Goal: Information Seeking & Learning: Learn about a topic

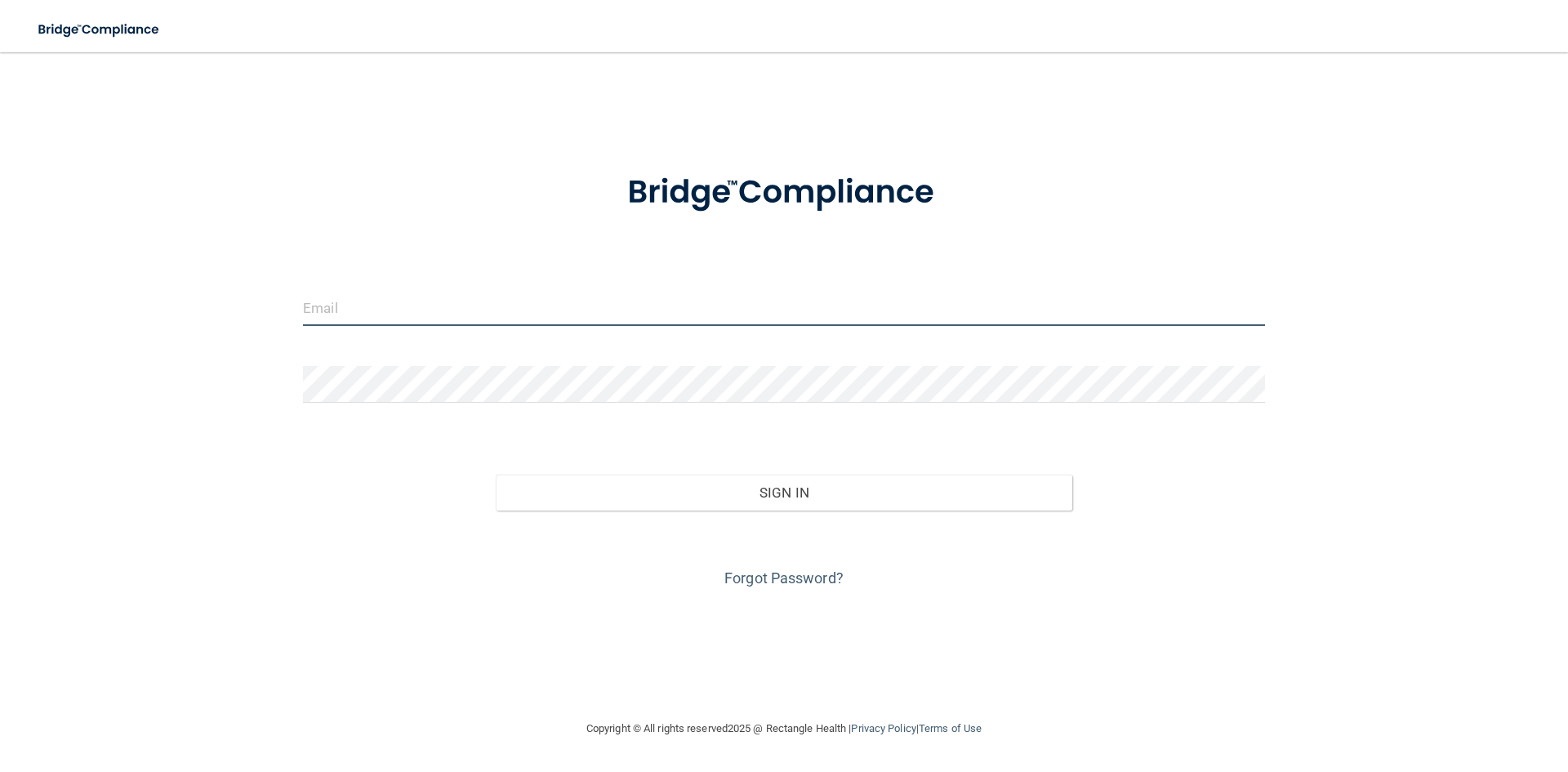
click at [401, 319] on input "email" at bounding box center [784, 307] width 962 height 37
type input "[EMAIL_ADDRESS][DOMAIN_NAME]"
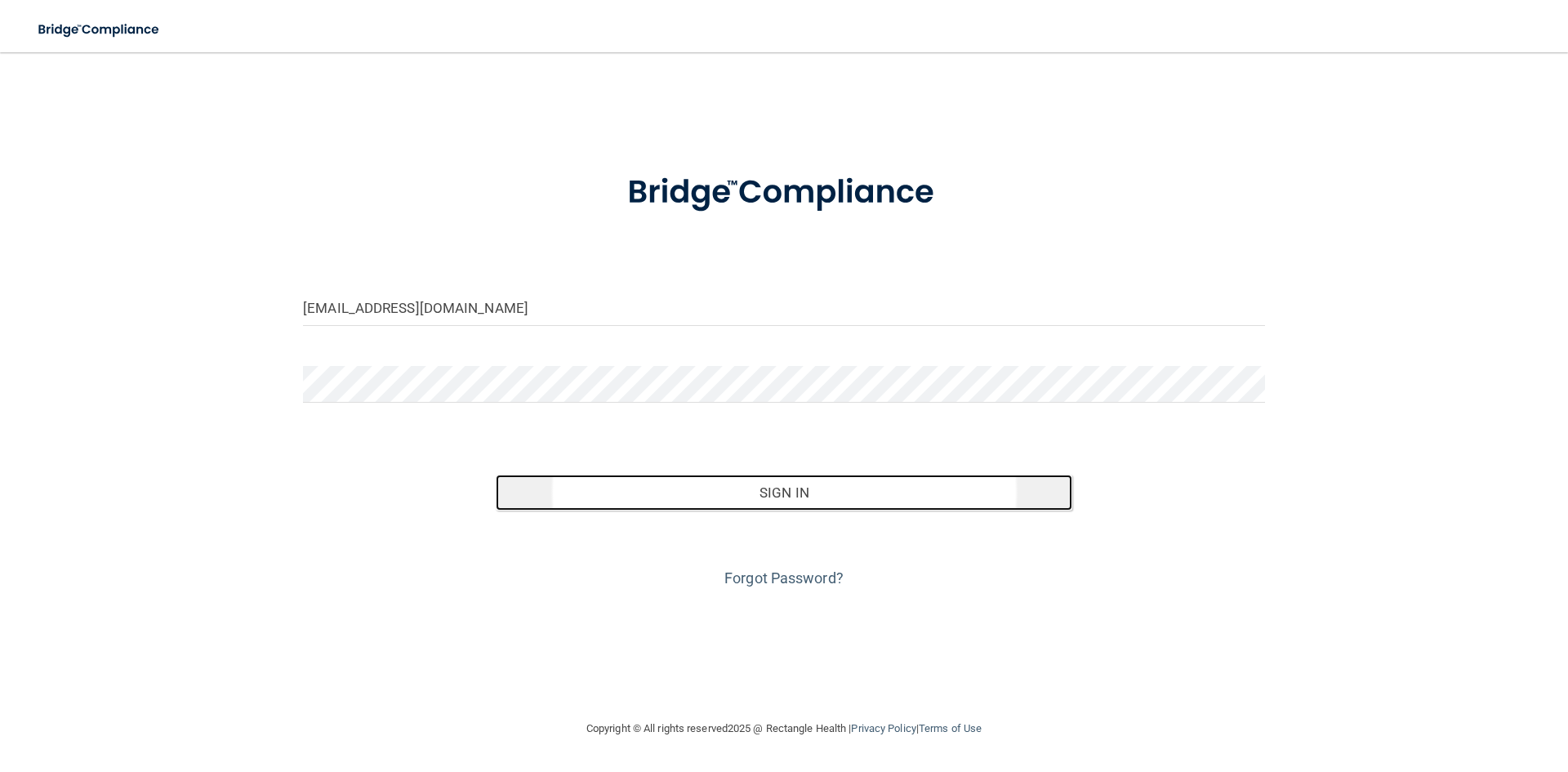
click at [645, 485] on button "Sign In" at bounding box center [784, 492] width 578 height 36
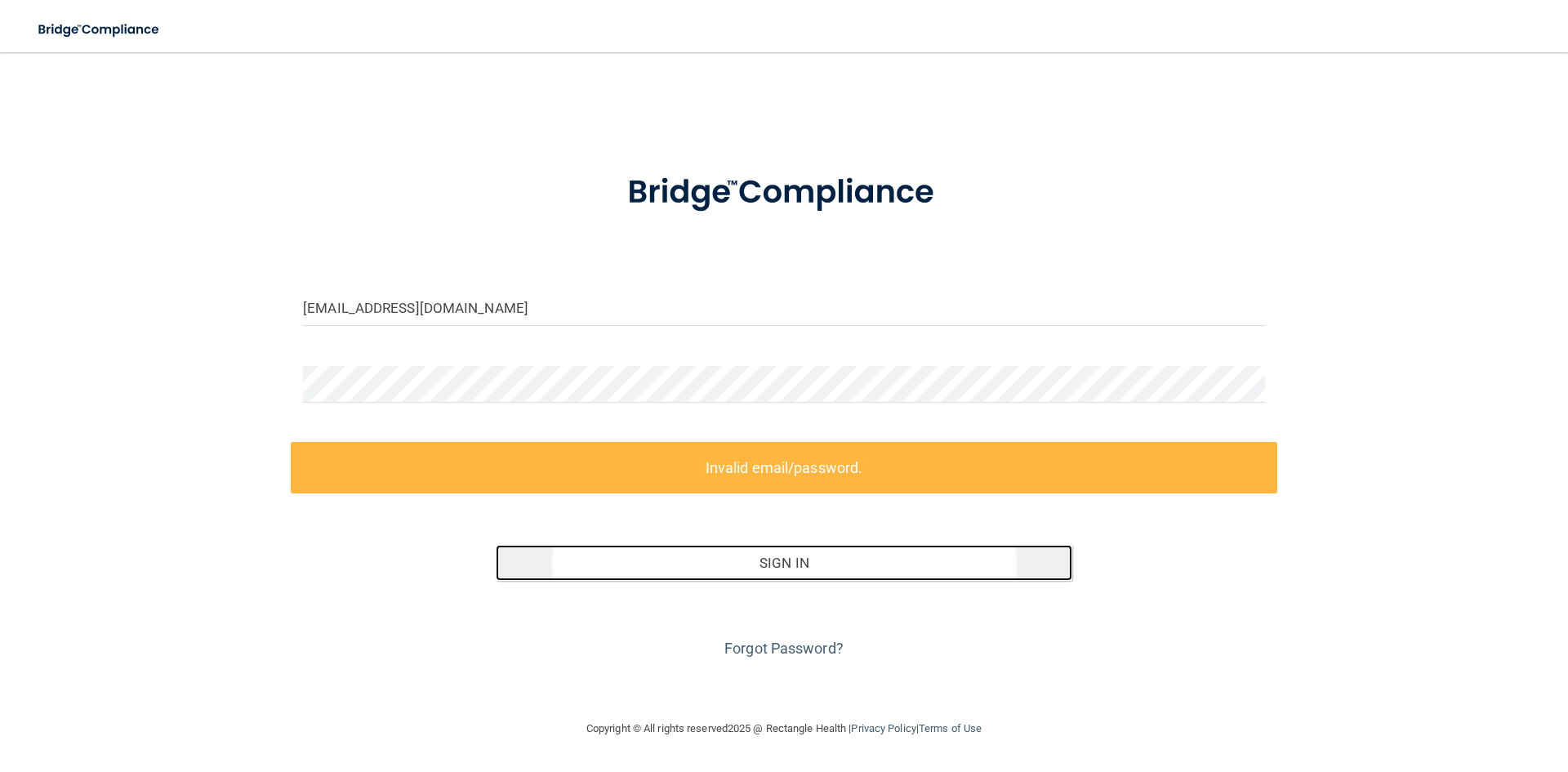
click at [791, 569] on button "Sign In" at bounding box center [784, 563] width 578 height 36
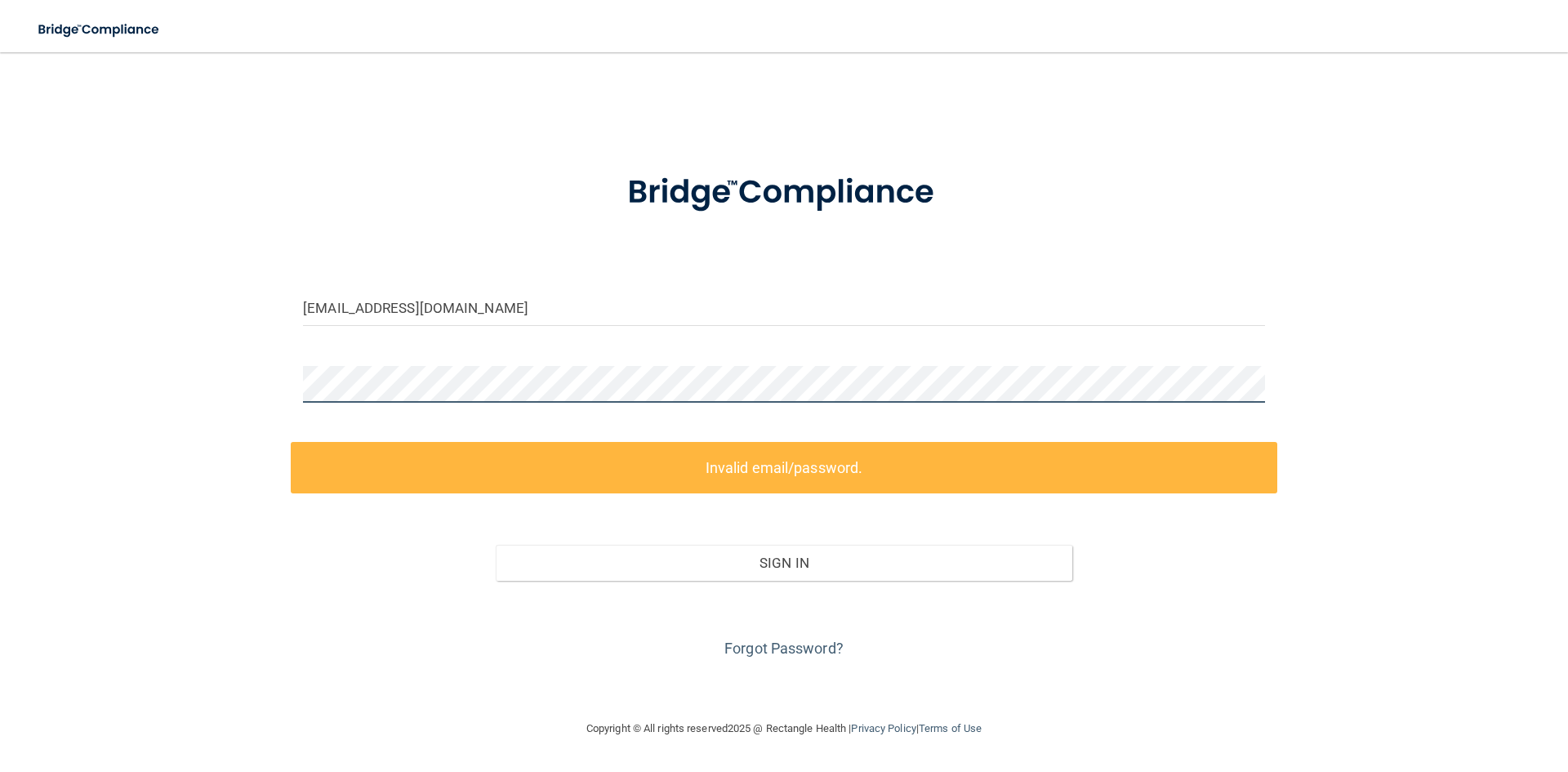
click at [111, 351] on div "[EMAIL_ADDRESS][DOMAIN_NAME] Invalid email/password. You don't have permission …" at bounding box center [784, 385] width 1503 height 634
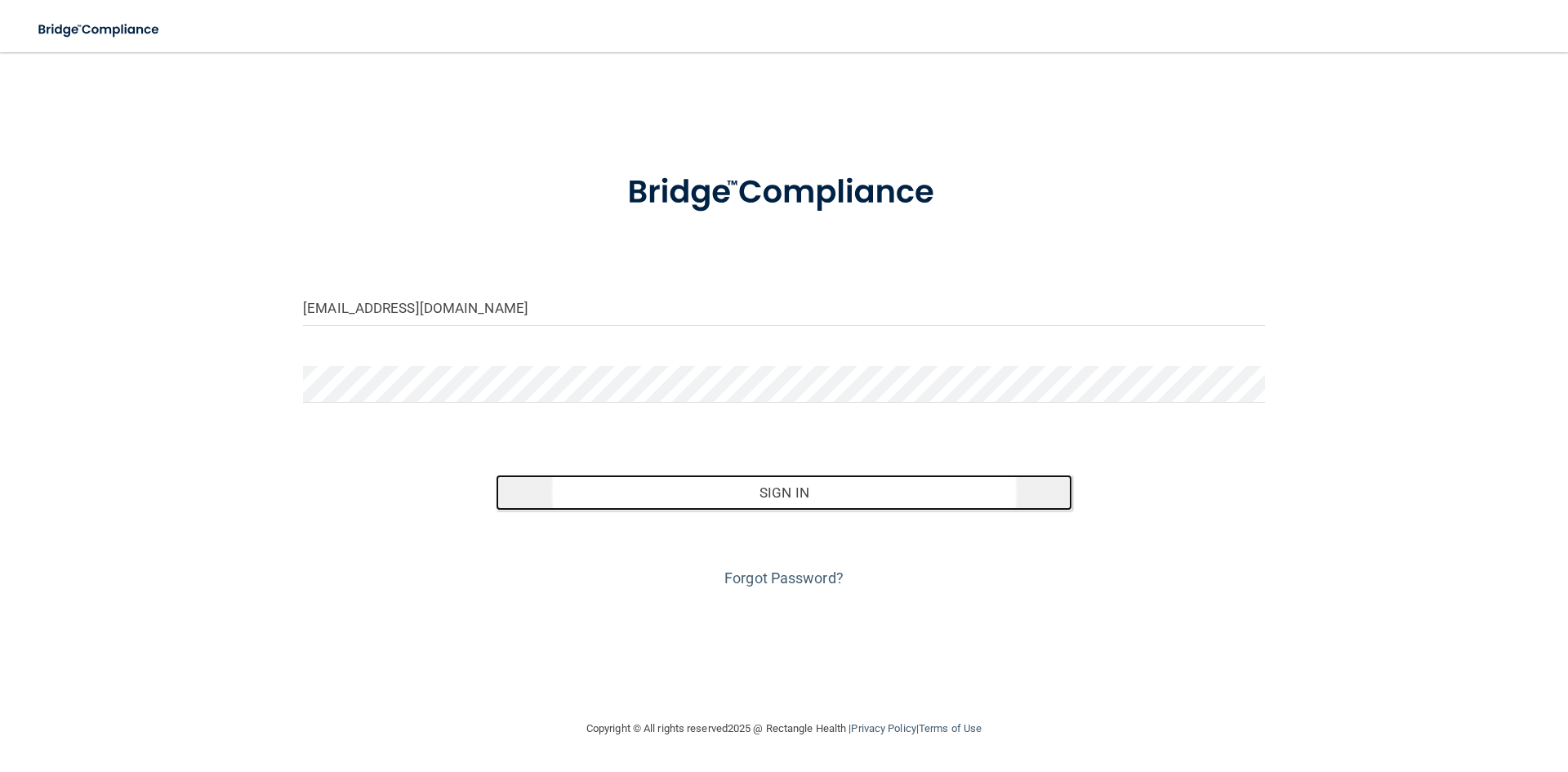
drag, startPoint x: 699, startPoint y: 492, endPoint x: 708, endPoint y: 504, distance: 15.0
click at [700, 492] on button "Sign In" at bounding box center [784, 492] width 578 height 36
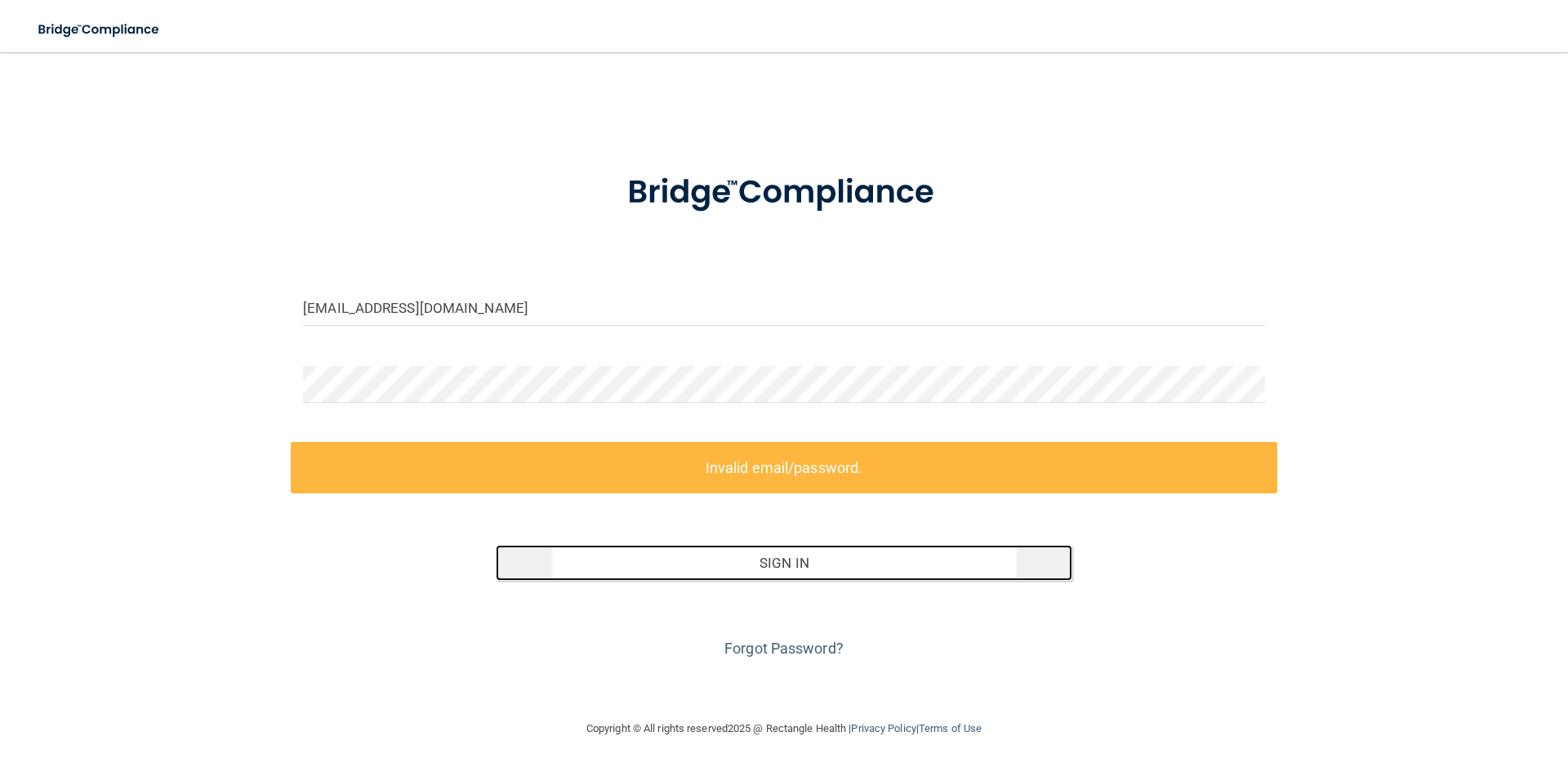
click at [706, 552] on button "Sign In" at bounding box center [784, 563] width 578 height 36
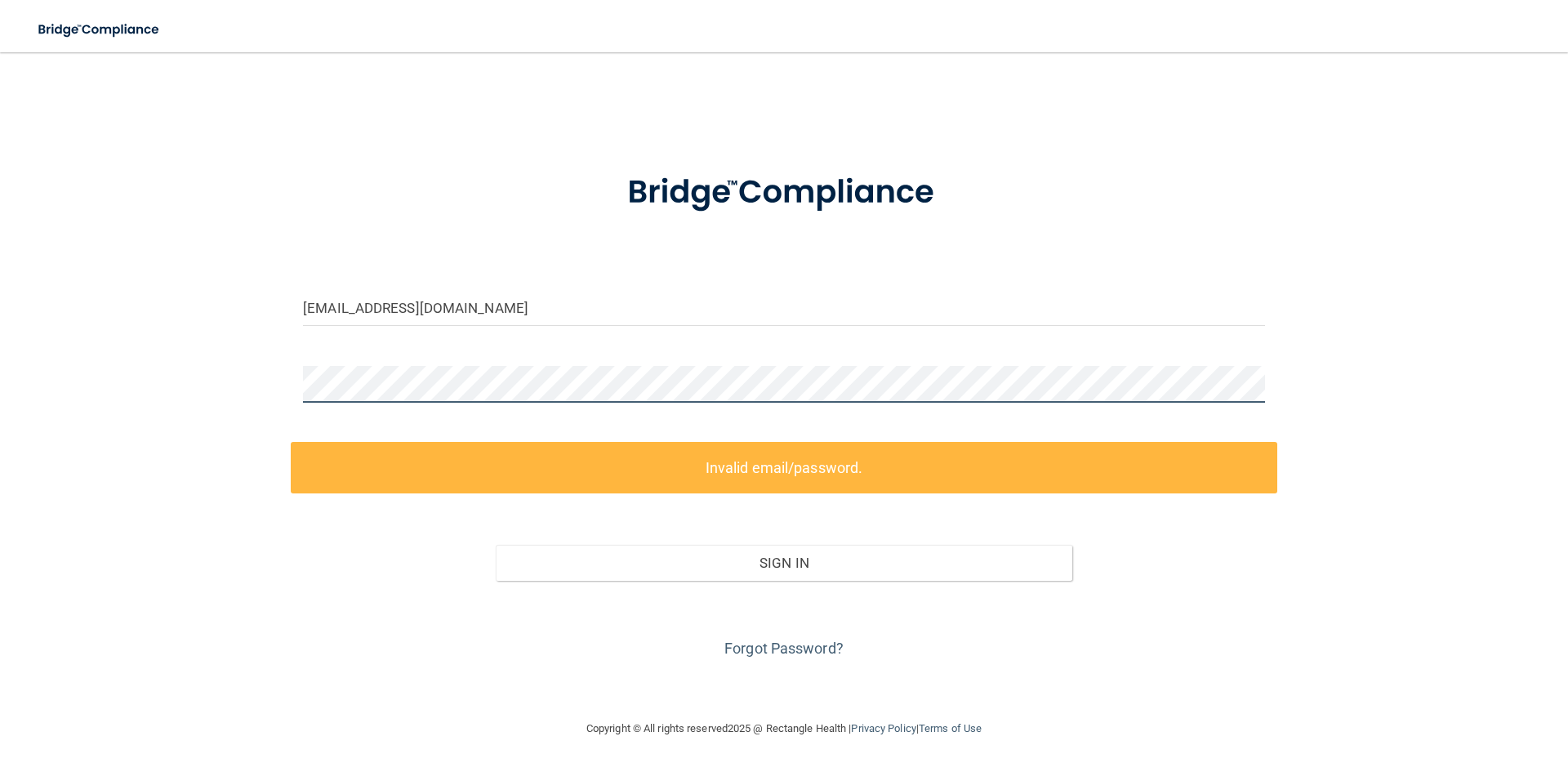
click at [141, 378] on div "[EMAIL_ADDRESS][DOMAIN_NAME] Invalid email/password. You don't have permission …" at bounding box center [784, 385] width 1503 height 634
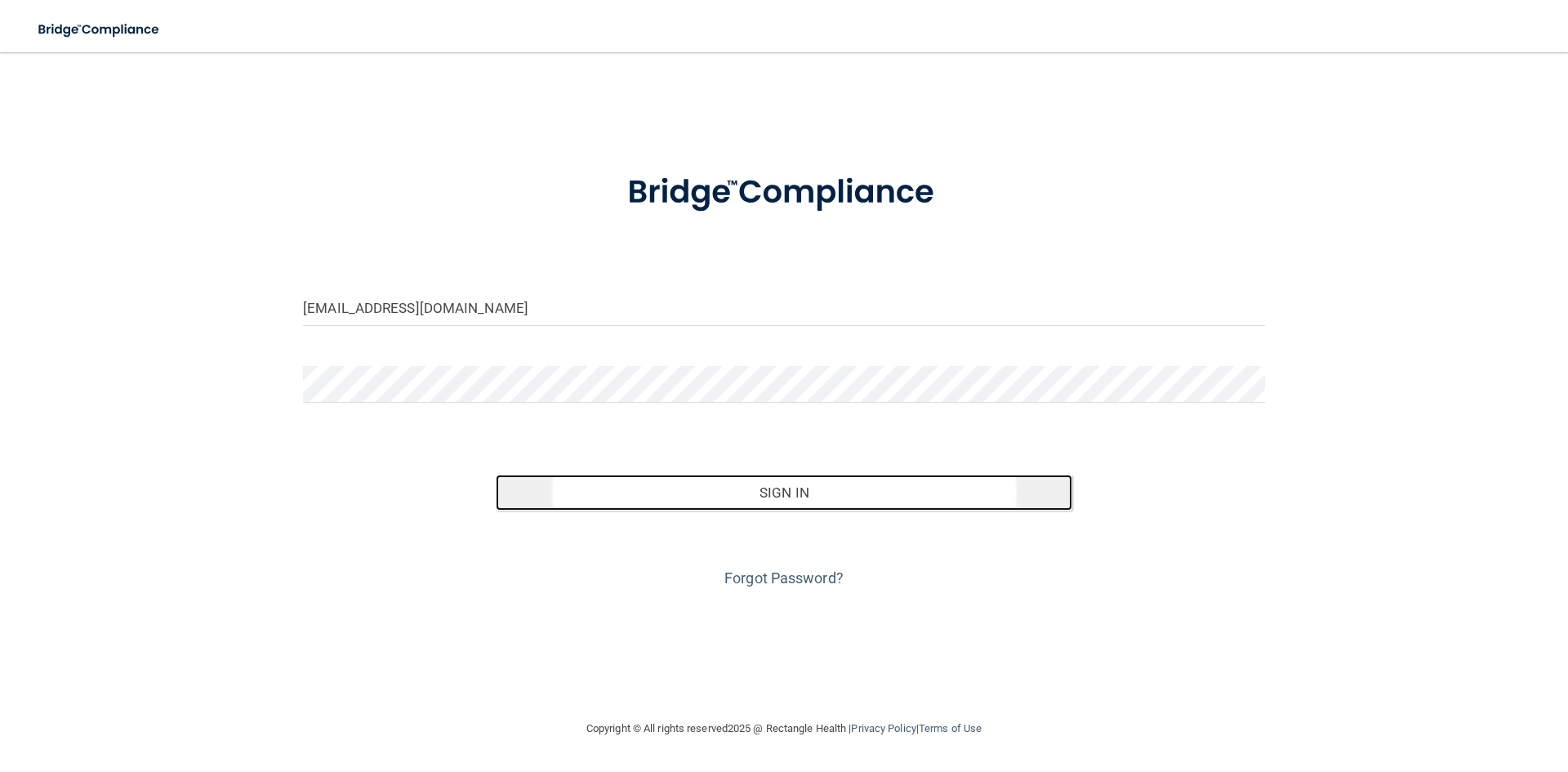
click at [642, 490] on button "Sign In" at bounding box center [784, 492] width 578 height 36
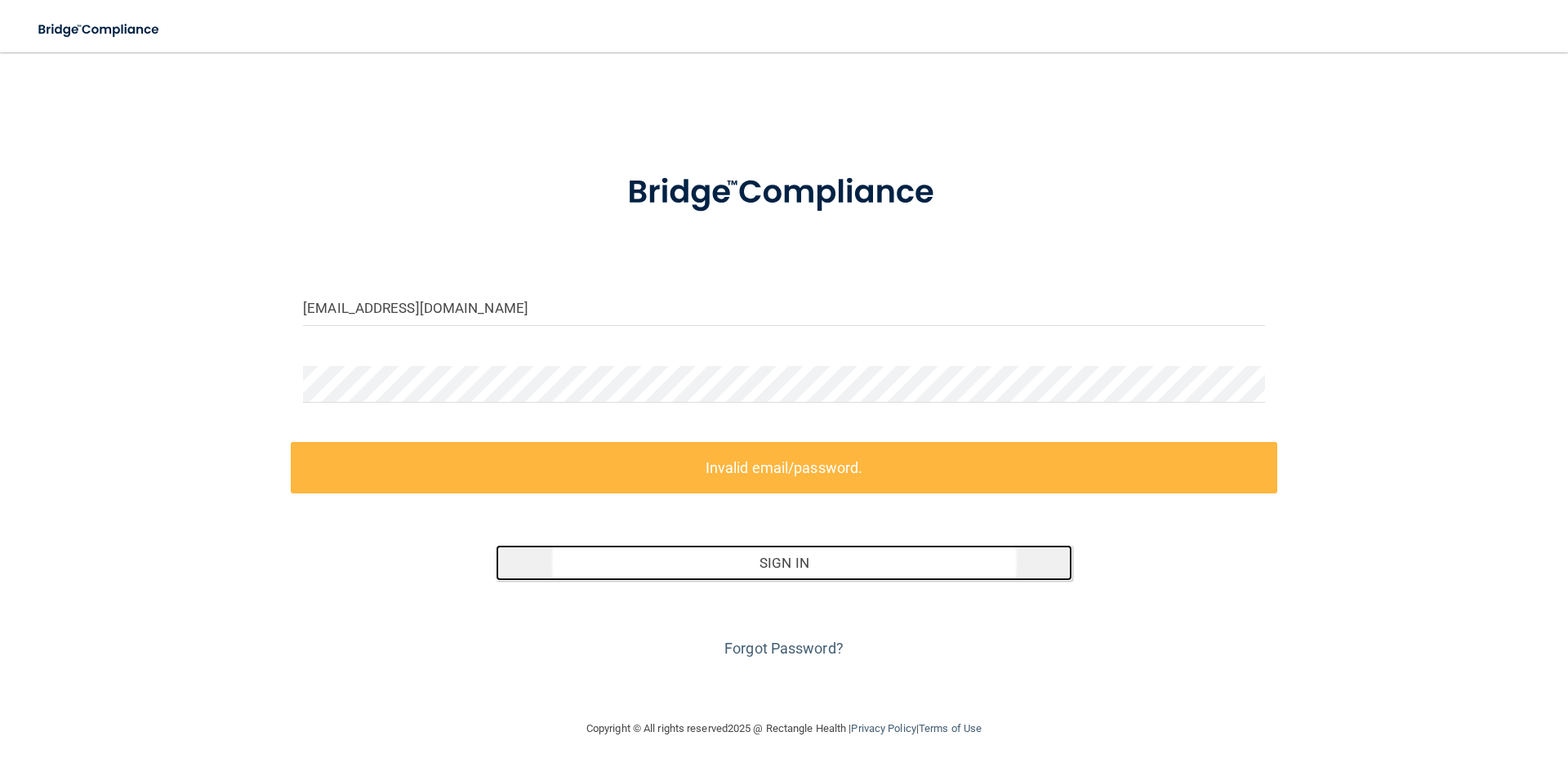
click at [966, 567] on button "Sign In" at bounding box center [784, 563] width 578 height 36
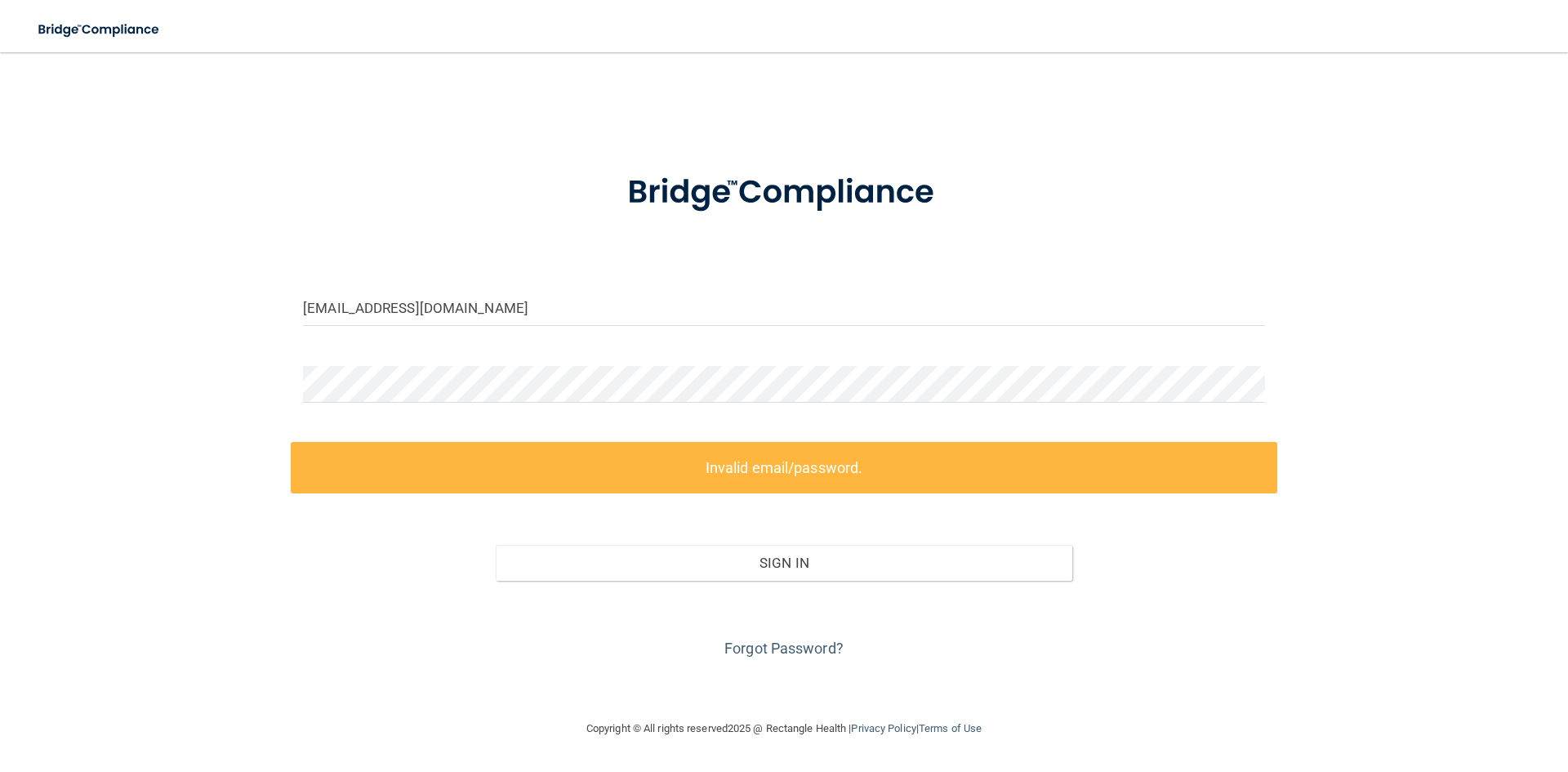
drag, startPoint x: 674, startPoint y: 440, endPoint x: 580, endPoint y: 439, distance: 94.0
click at [676, 439] on form "[EMAIL_ADDRESS][DOMAIN_NAME] Invalid email/password. You don't have permission …" at bounding box center [784, 405] width 962 height 511
click at [5, 376] on main "[EMAIL_ADDRESS][DOMAIN_NAME] Invalid email/password. You don't have permission …" at bounding box center [784, 412] width 1568 height 720
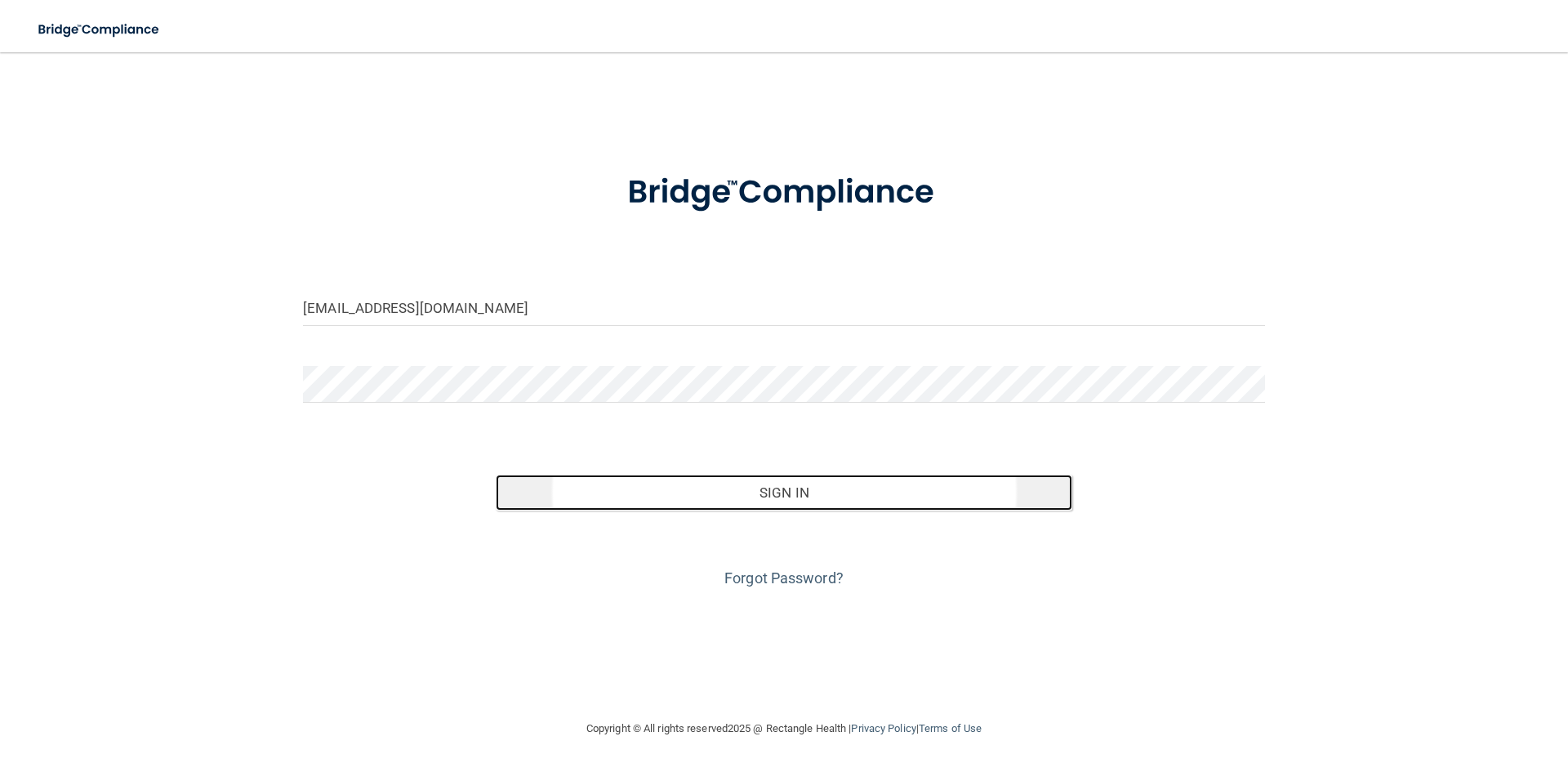
click at [807, 488] on button "Sign In" at bounding box center [784, 492] width 578 height 36
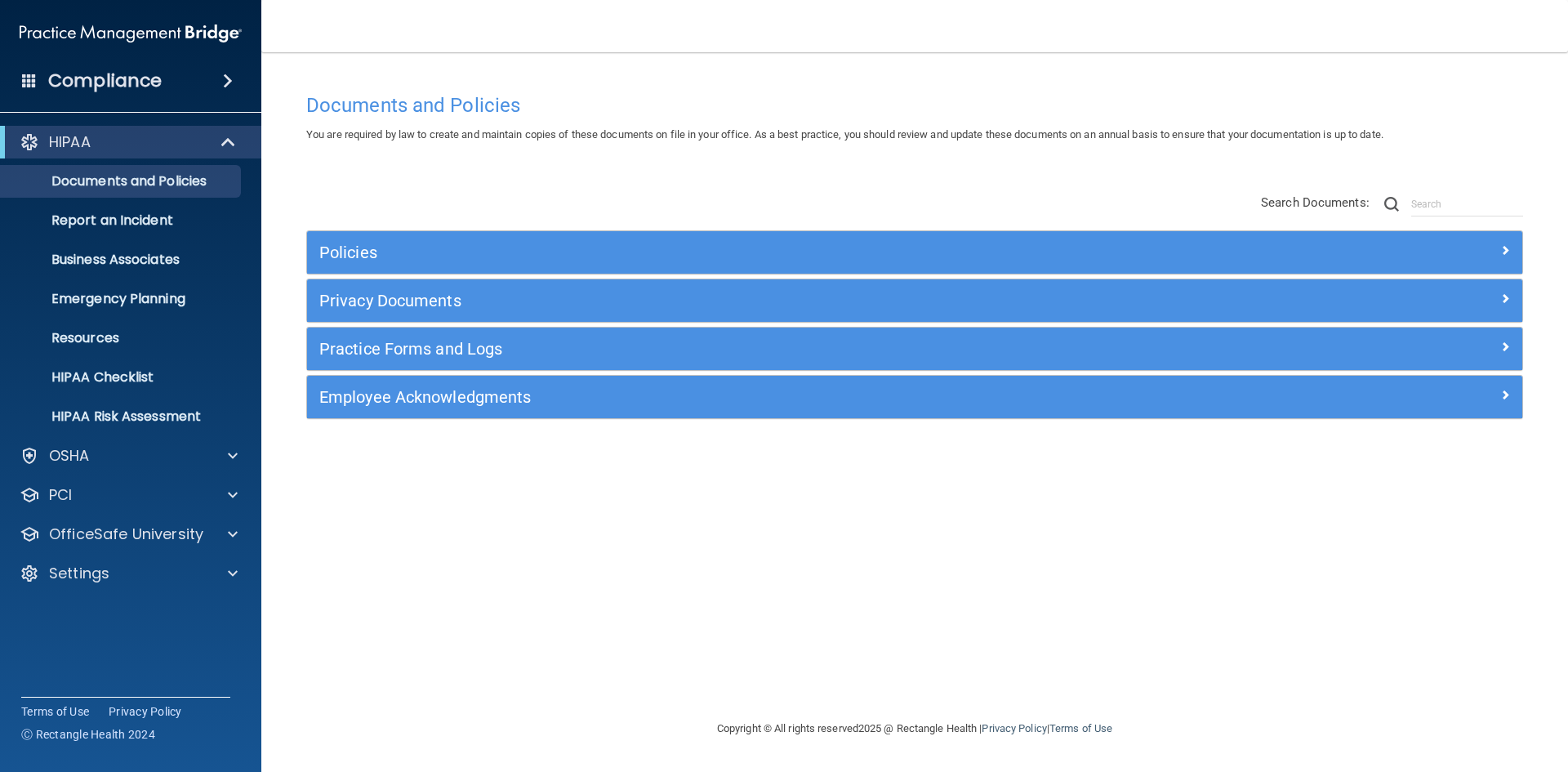
click at [782, 710] on div "Copyright © All rights reserved 2025 @ Rectangle Health | Privacy Policy | Term…" at bounding box center [915, 729] width 597 height 52
click at [76, 567] on p "Settings" at bounding box center [79, 573] width 60 height 20
click at [89, 652] on p "My Users" at bounding box center [122, 652] width 223 height 16
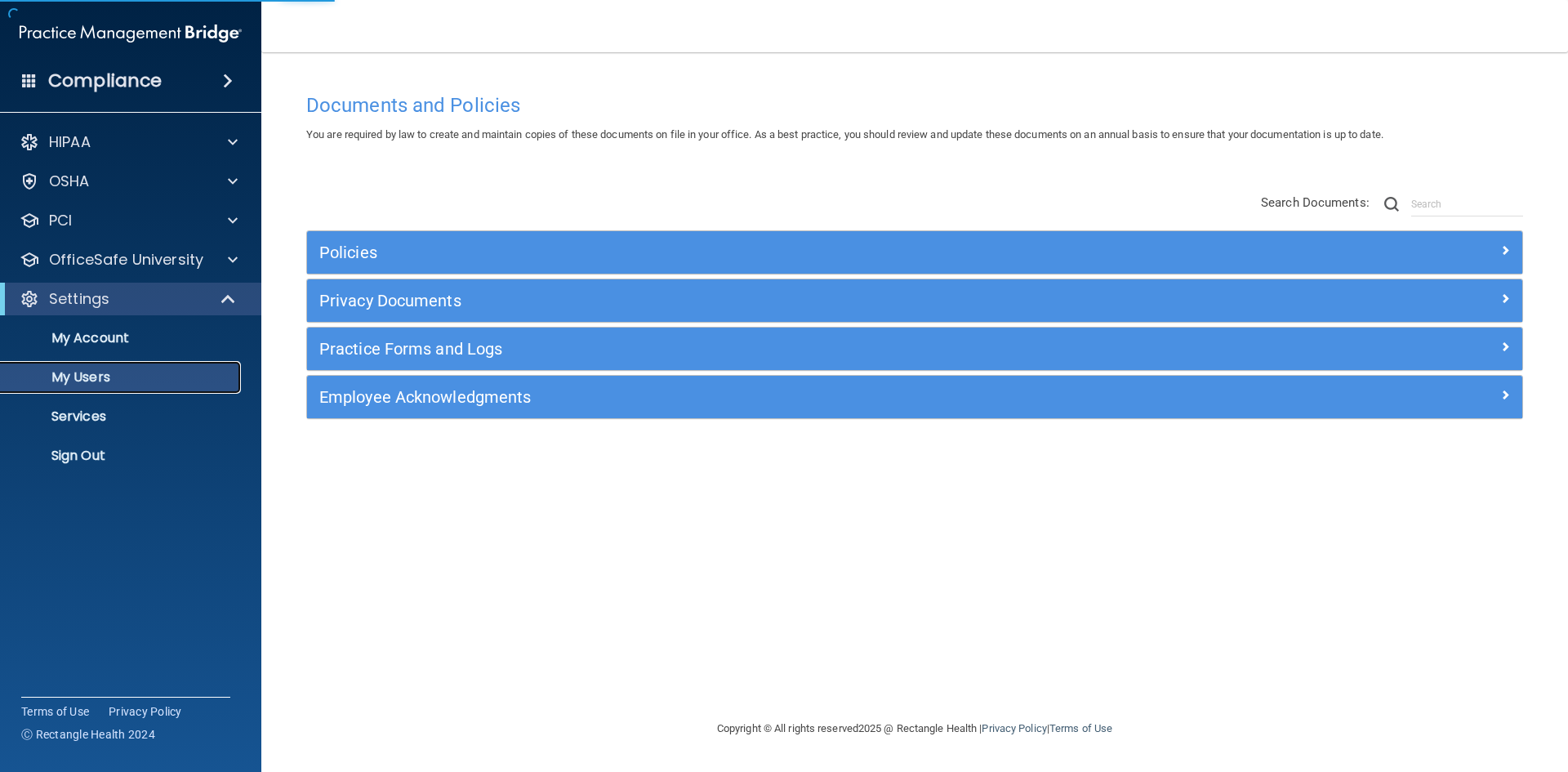
click at [101, 364] on link "My Users" at bounding box center [112, 377] width 257 height 32
select select "20"
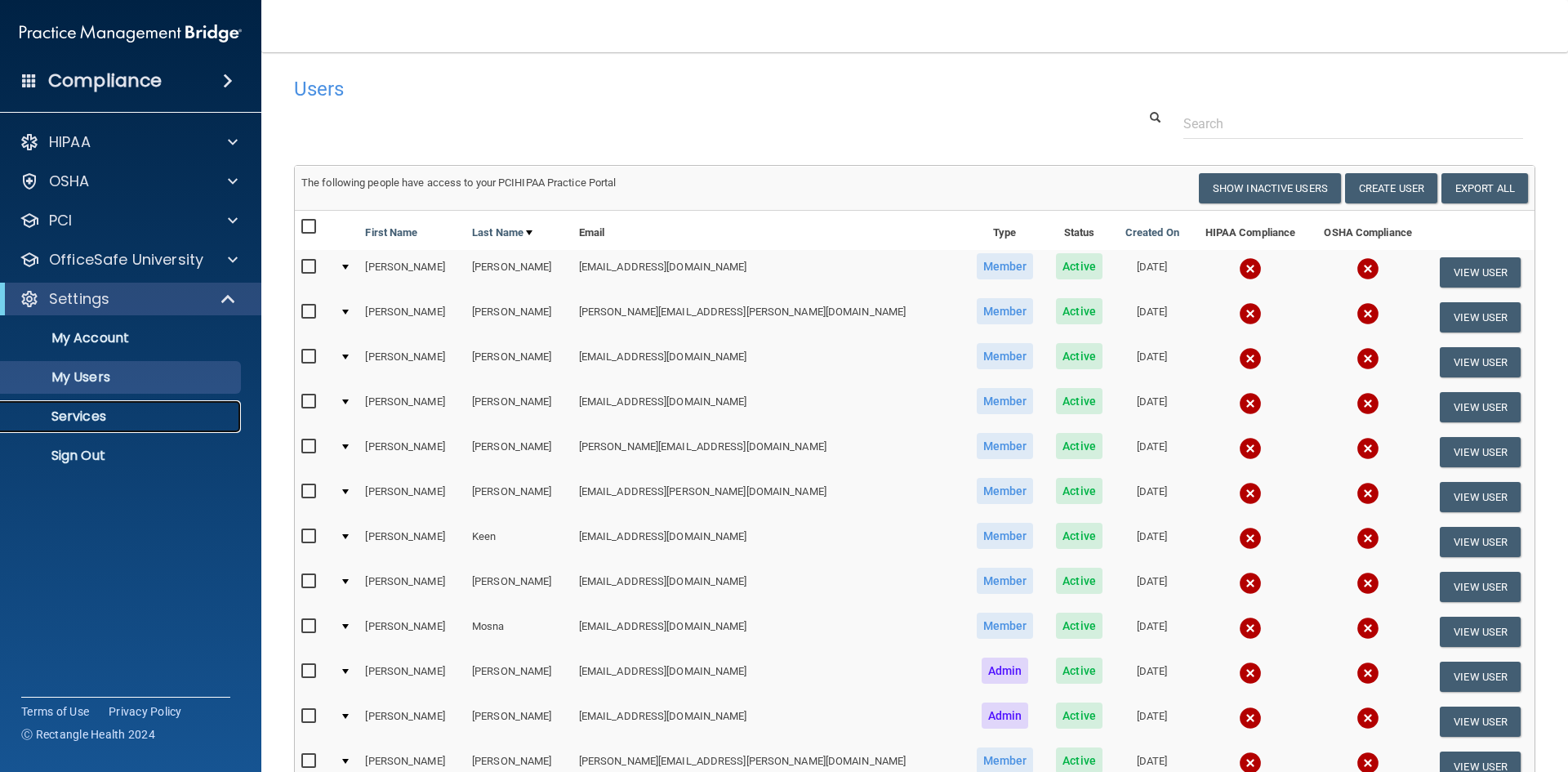
click at [94, 426] on link "Services" at bounding box center [112, 416] width 257 height 32
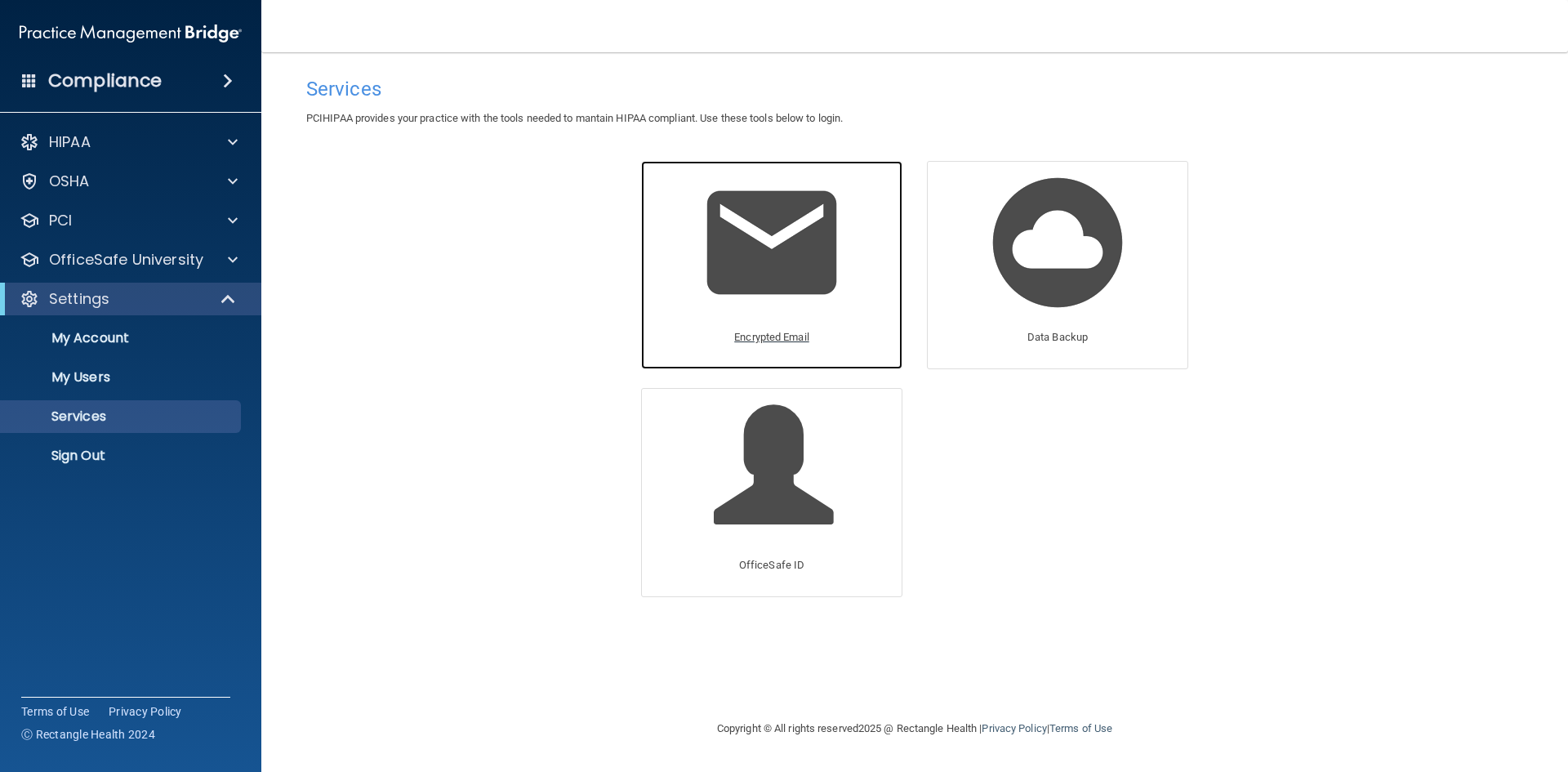
click at [802, 337] on p "Encrypted Email" at bounding box center [772, 338] width 75 height 20
click at [758, 350] on div "Encrypted Email" at bounding box center [772, 342] width 90 height 45
click at [544, 338] on div "Services PCIHIPAA provides your practice with the tools needed to mantain HIPAA…" at bounding box center [915, 385] width 1242 height 634
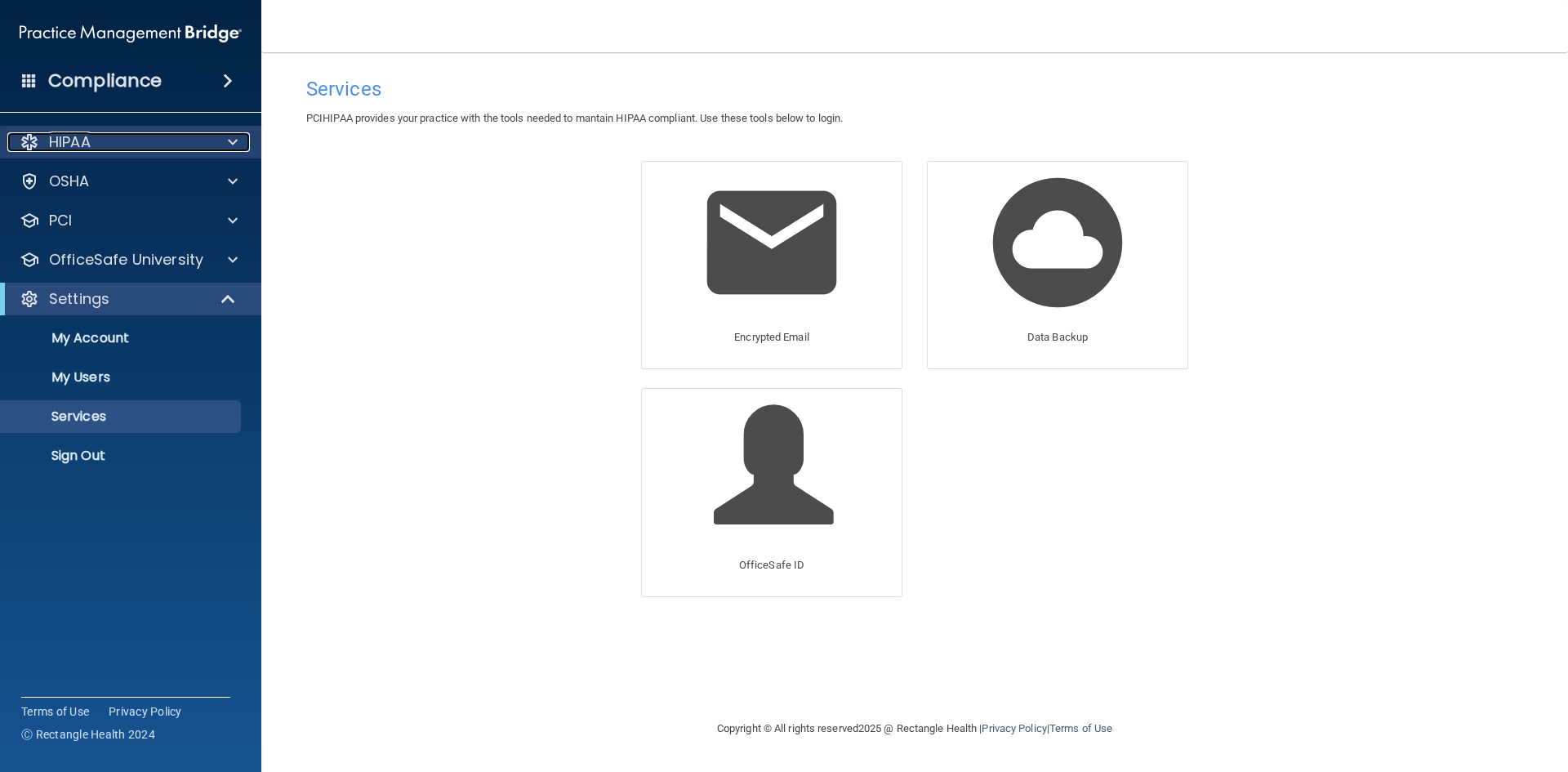
click at [85, 137] on p "HIPAA" at bounding box center [70, 142] width 41 height 20
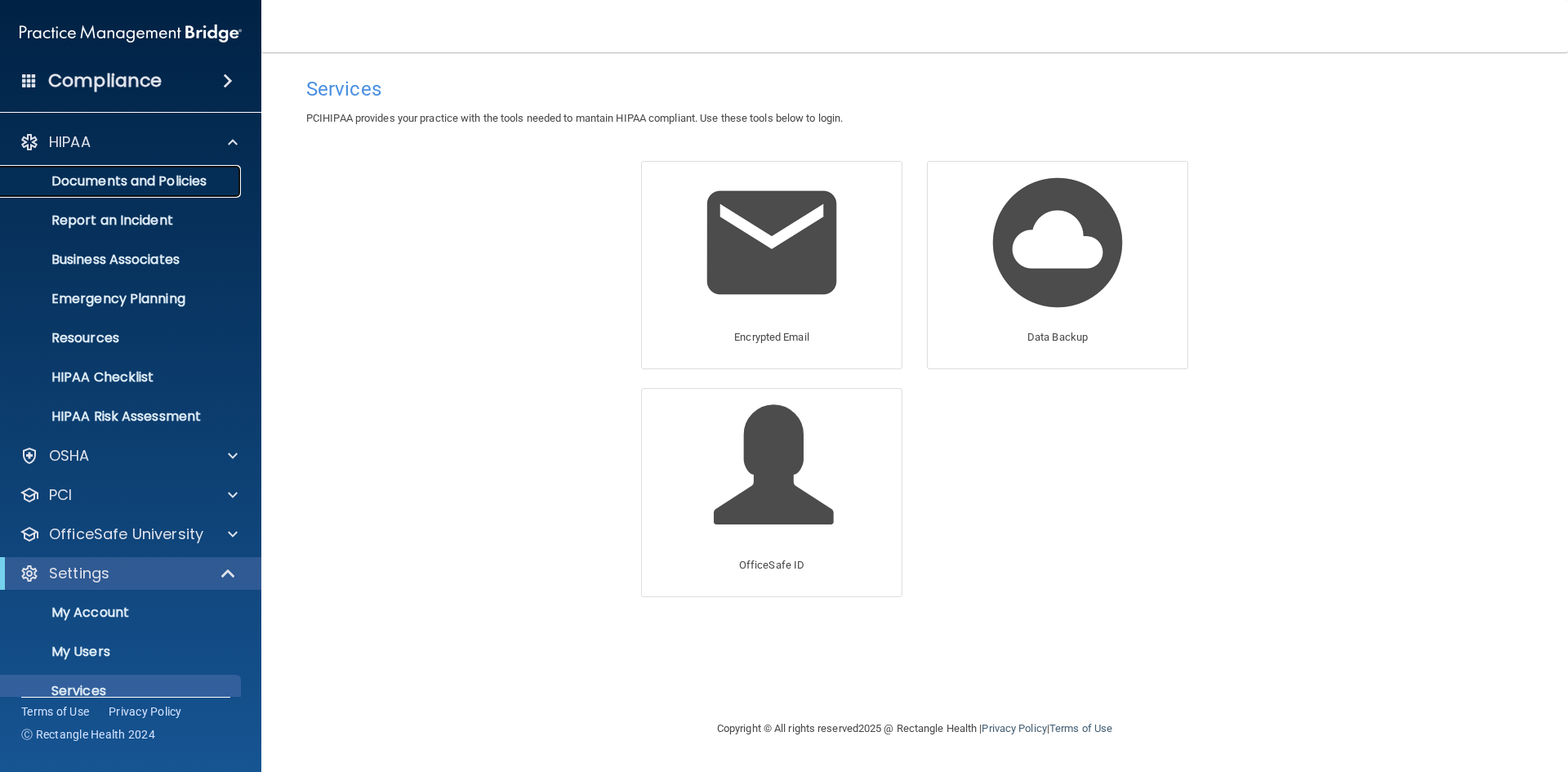
click at [165, 180] on p "Documents and Policies" at bounding box center [122, 182] width 223 height 16
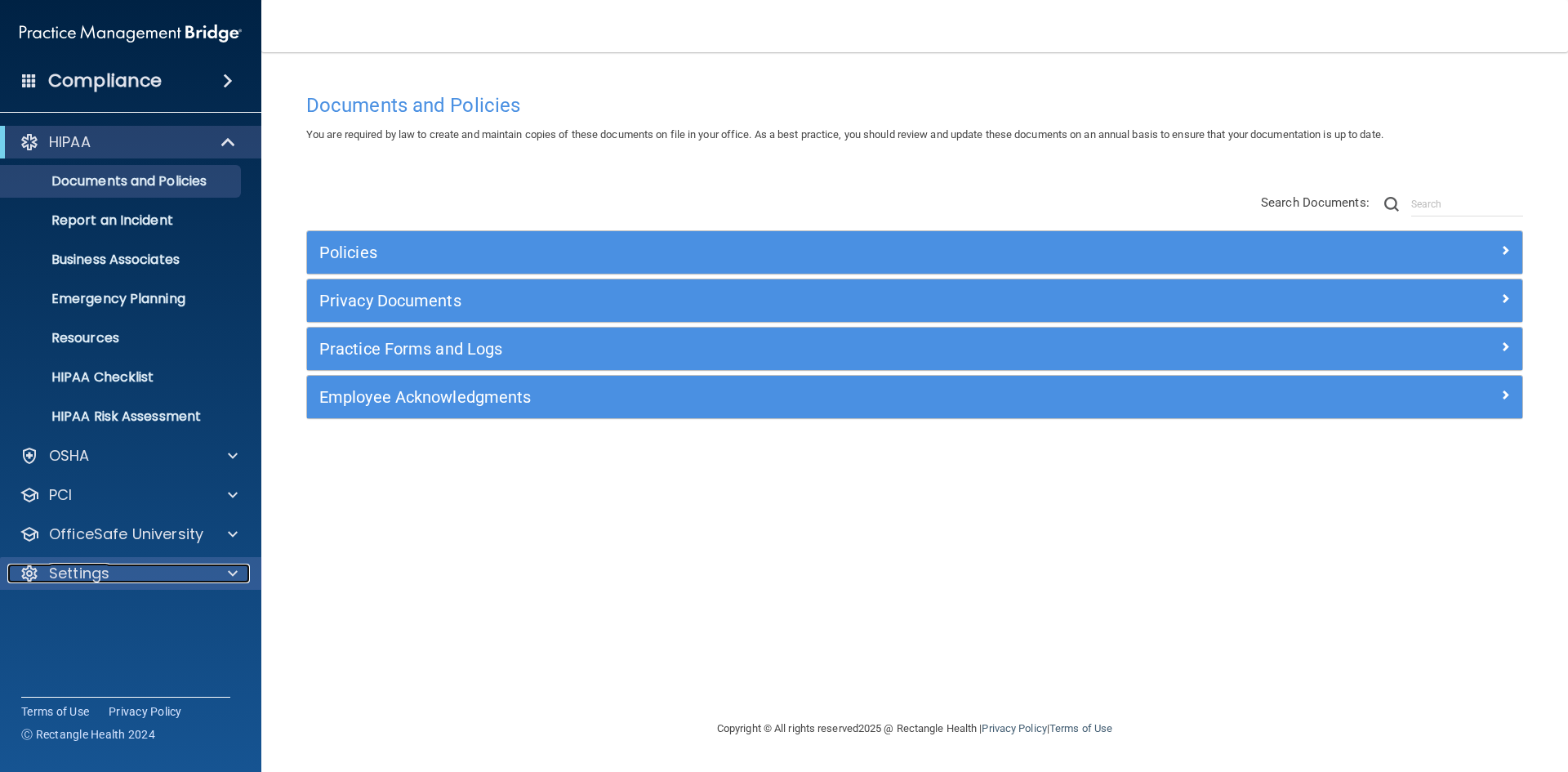
click at [49, 582] on div "Settings" at bounding box center [108, 573] width 202 height 20
click at [79, 688] on p "Services" at bounding box center [122, 691] width 223 height 16
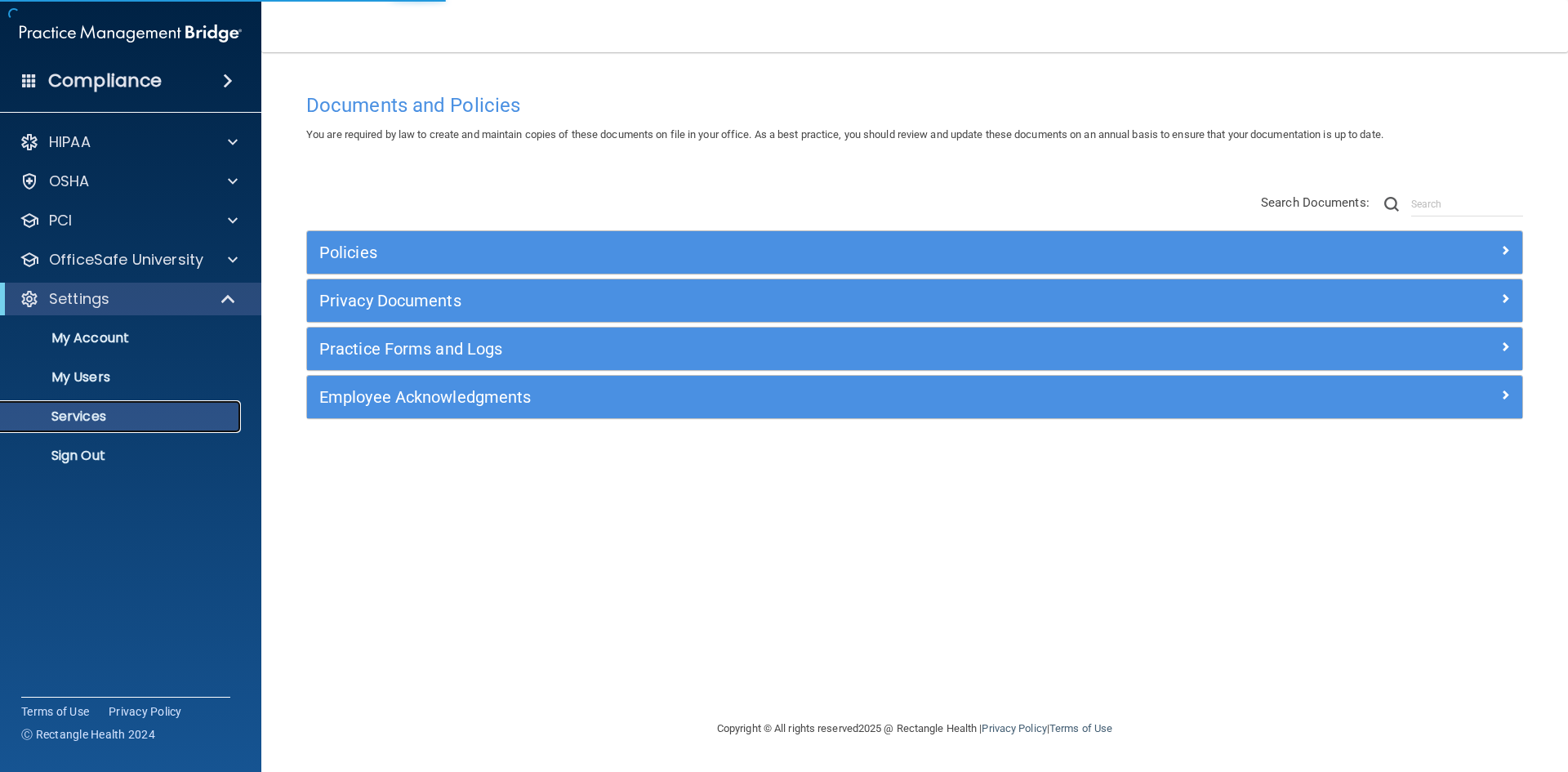
click at [85, 418] on p "Services" at bounding box center [122, 417] width 223 height 16
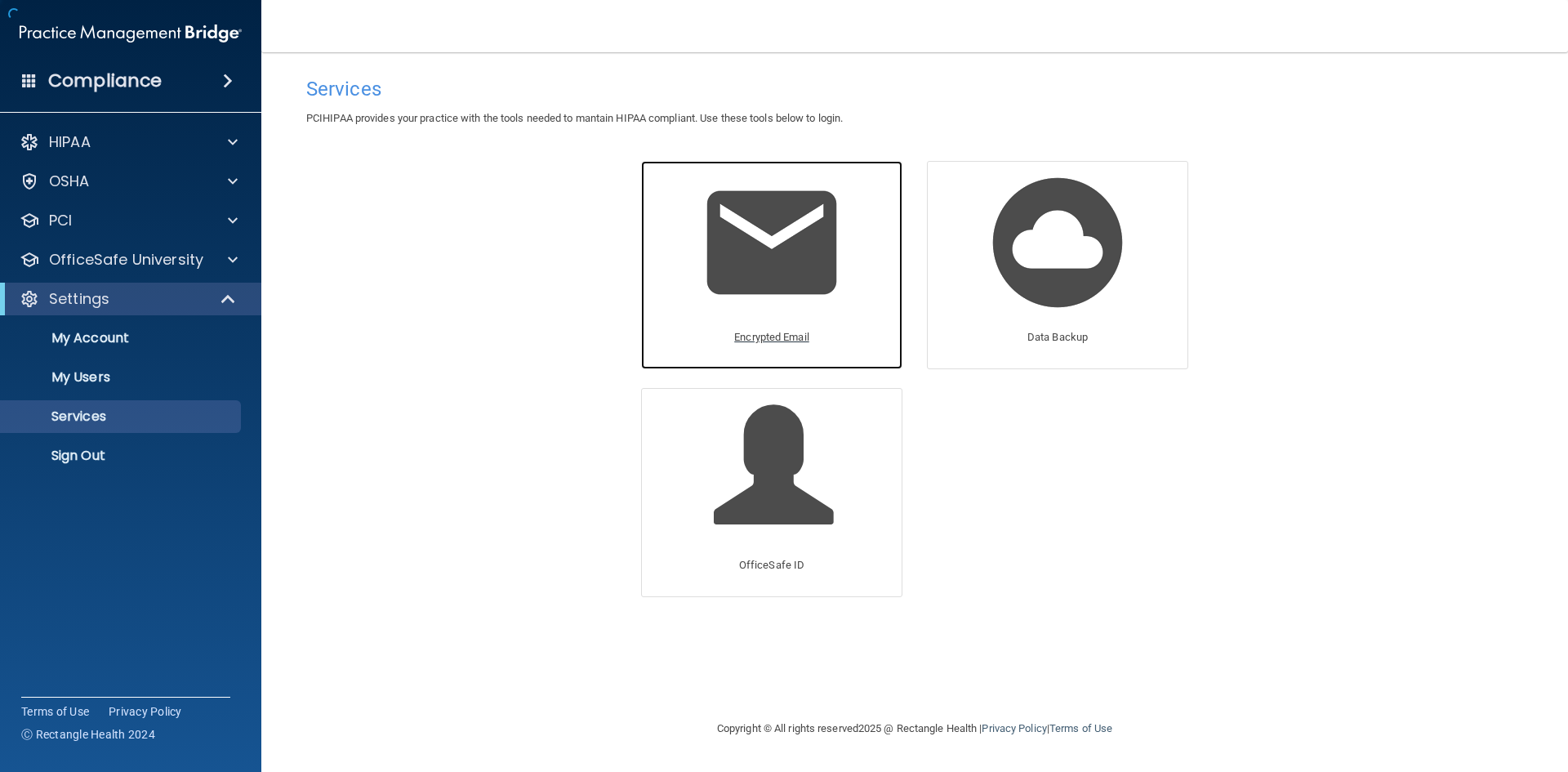
click at [785, 333] on p "Encrypted Email" at bounding box center [772, 338] width 75 height 20
click at [459, 384] on div "Services PCIHIPAA provides your practice with the tools needed to mantain HIPAA…" at bounding box center [915, 385] width 1242 height 634
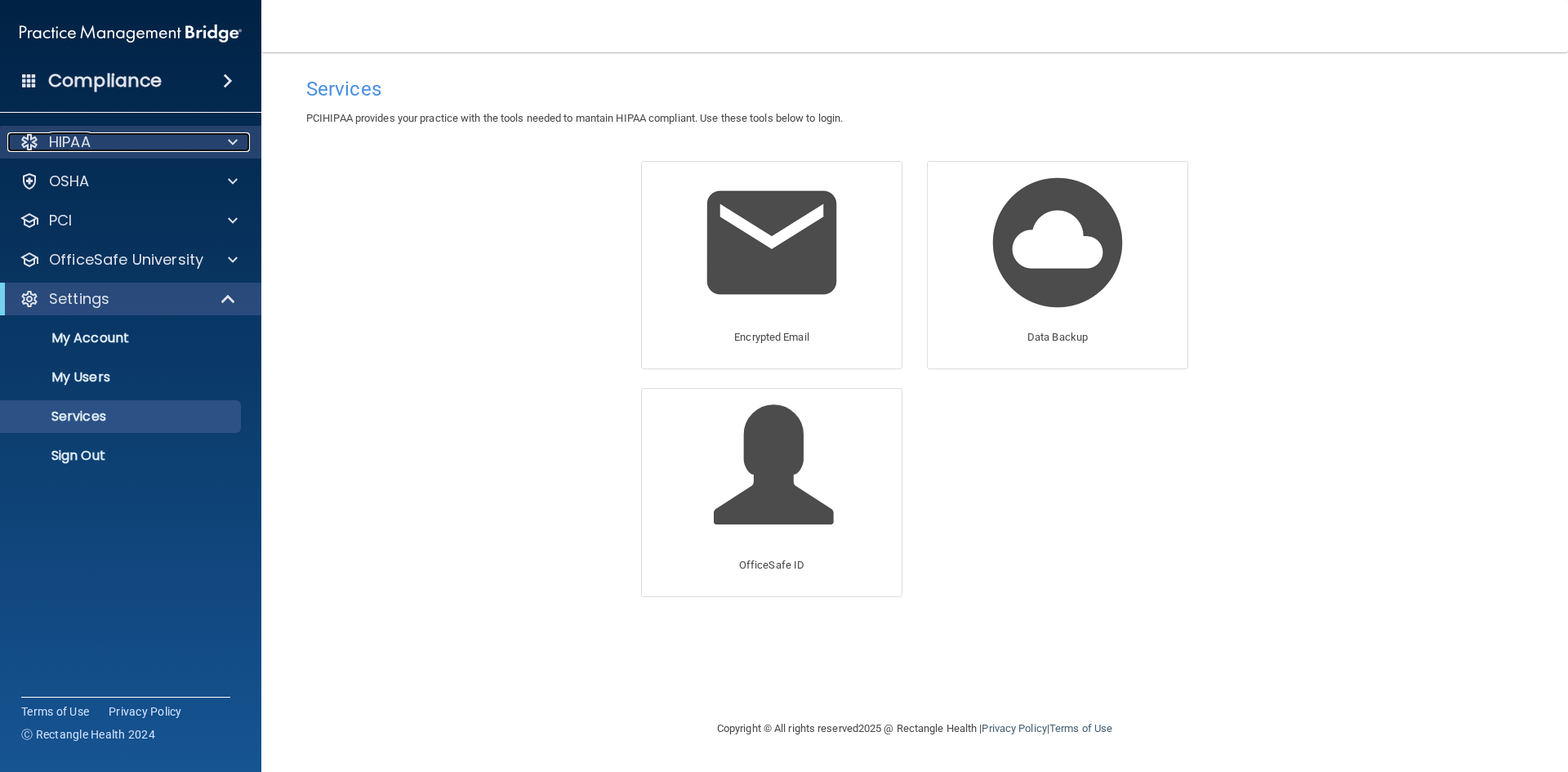
click at [72, 138] on p "HIPAA" at bounding box center [70, 142] width 41 height 20
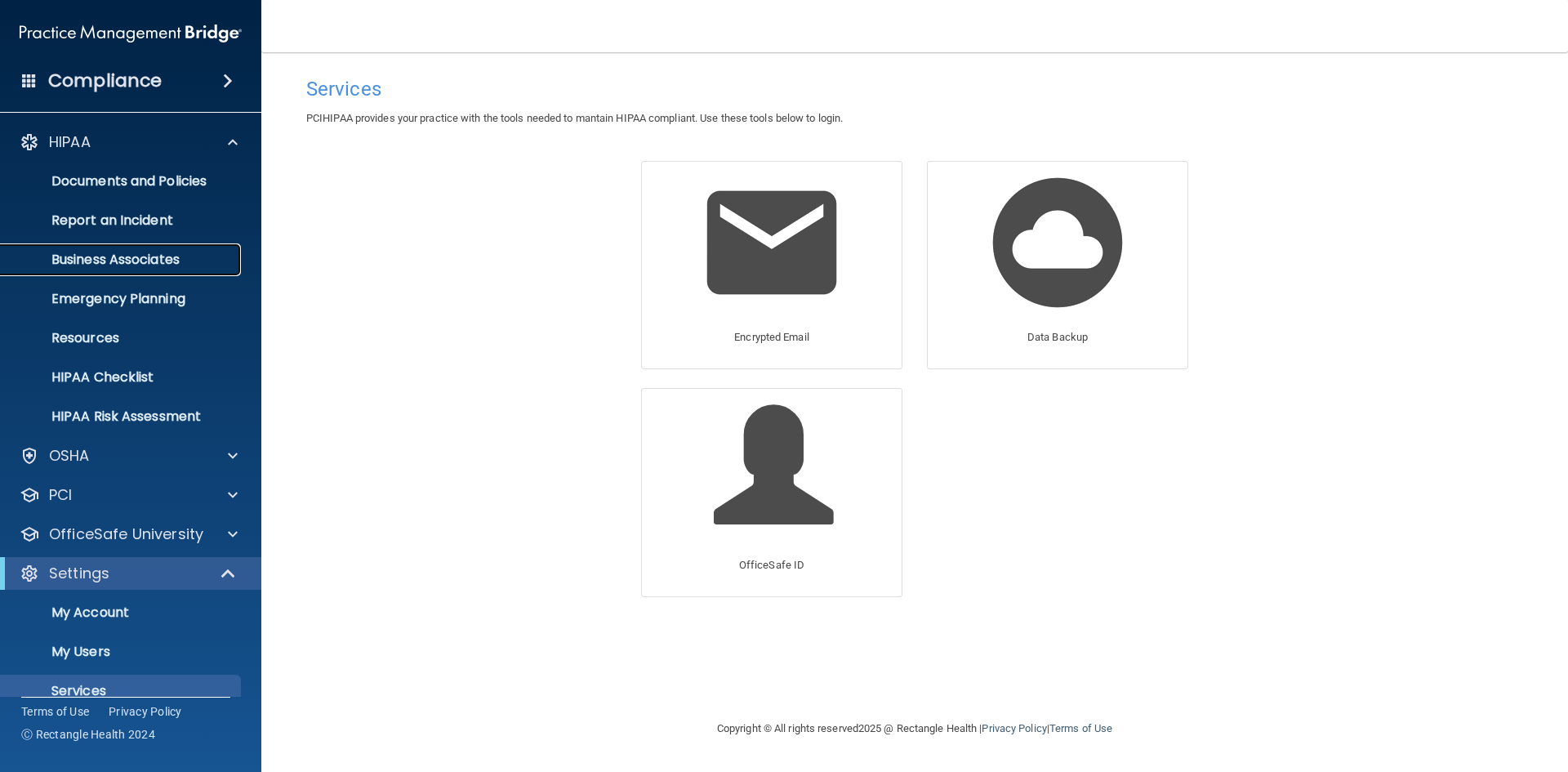
click at [146, 253] on p "Business Associates" at bounding box center [122, 260] width 223 height 16
click at [128, 643] on p "My Users" at bounding box center [122, 652] width 223 height 16
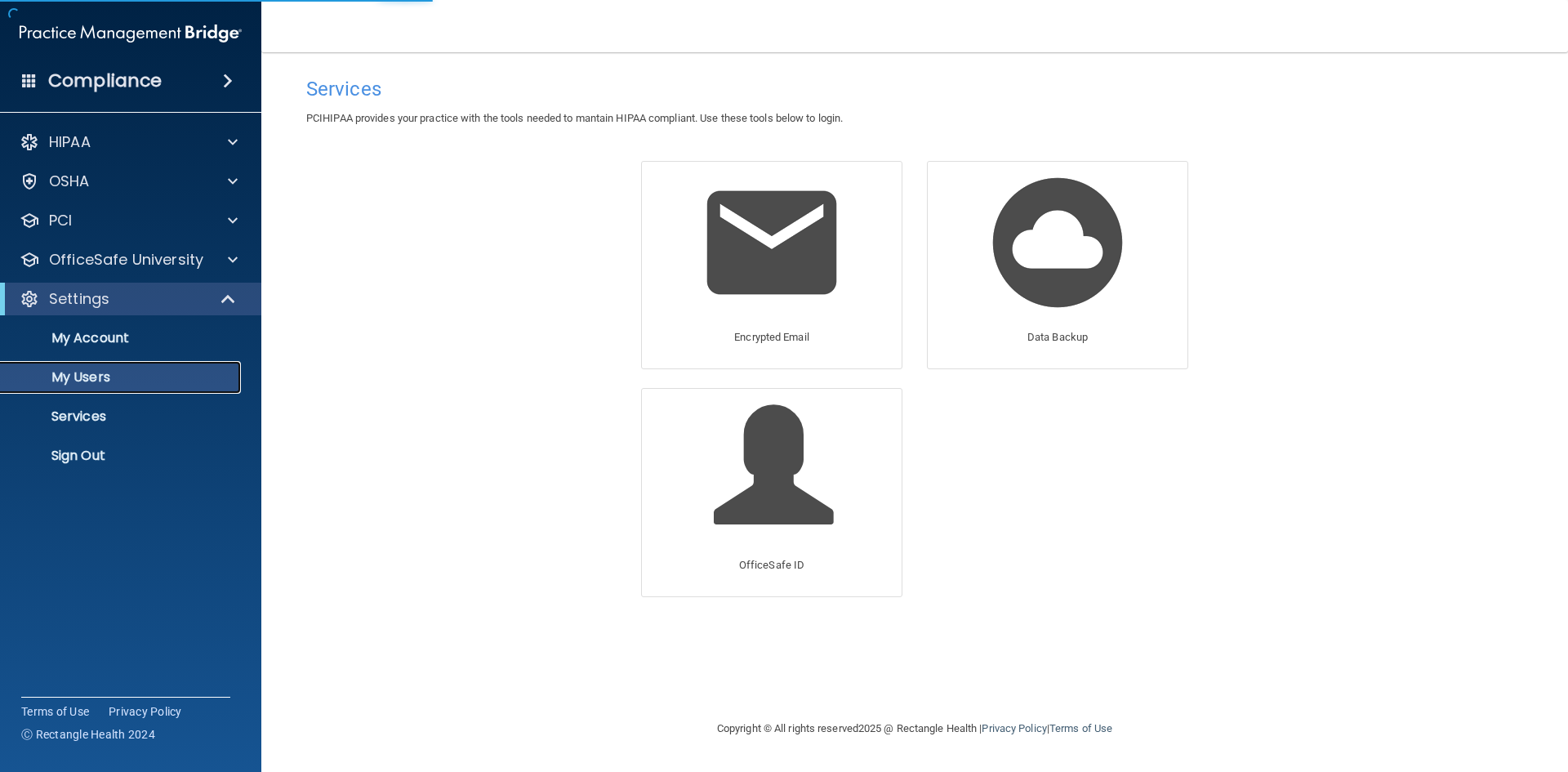
select select "20"
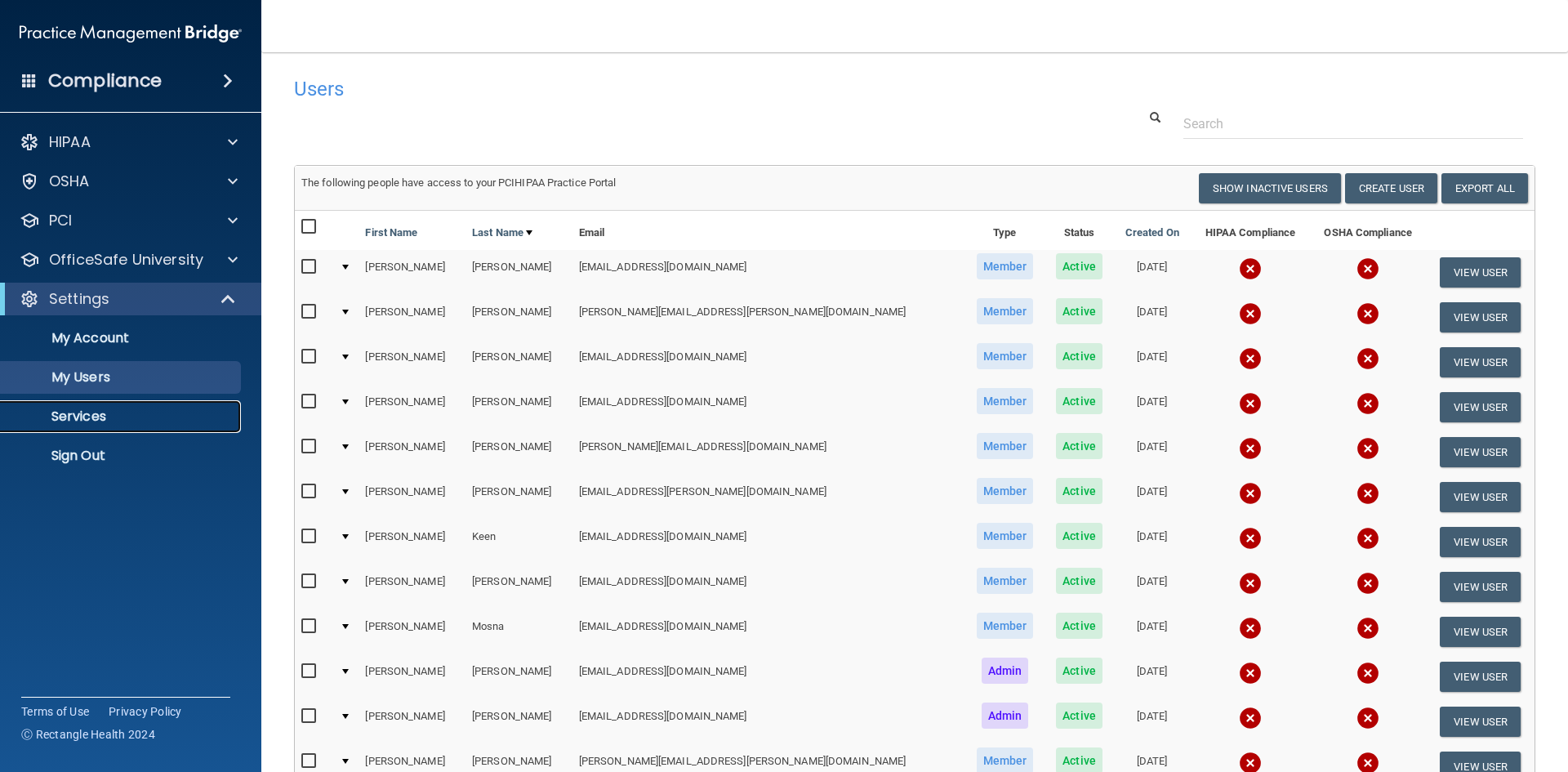
click at [119, 417] on p "Services" at bounding box center [122, 417] width 223 height 16
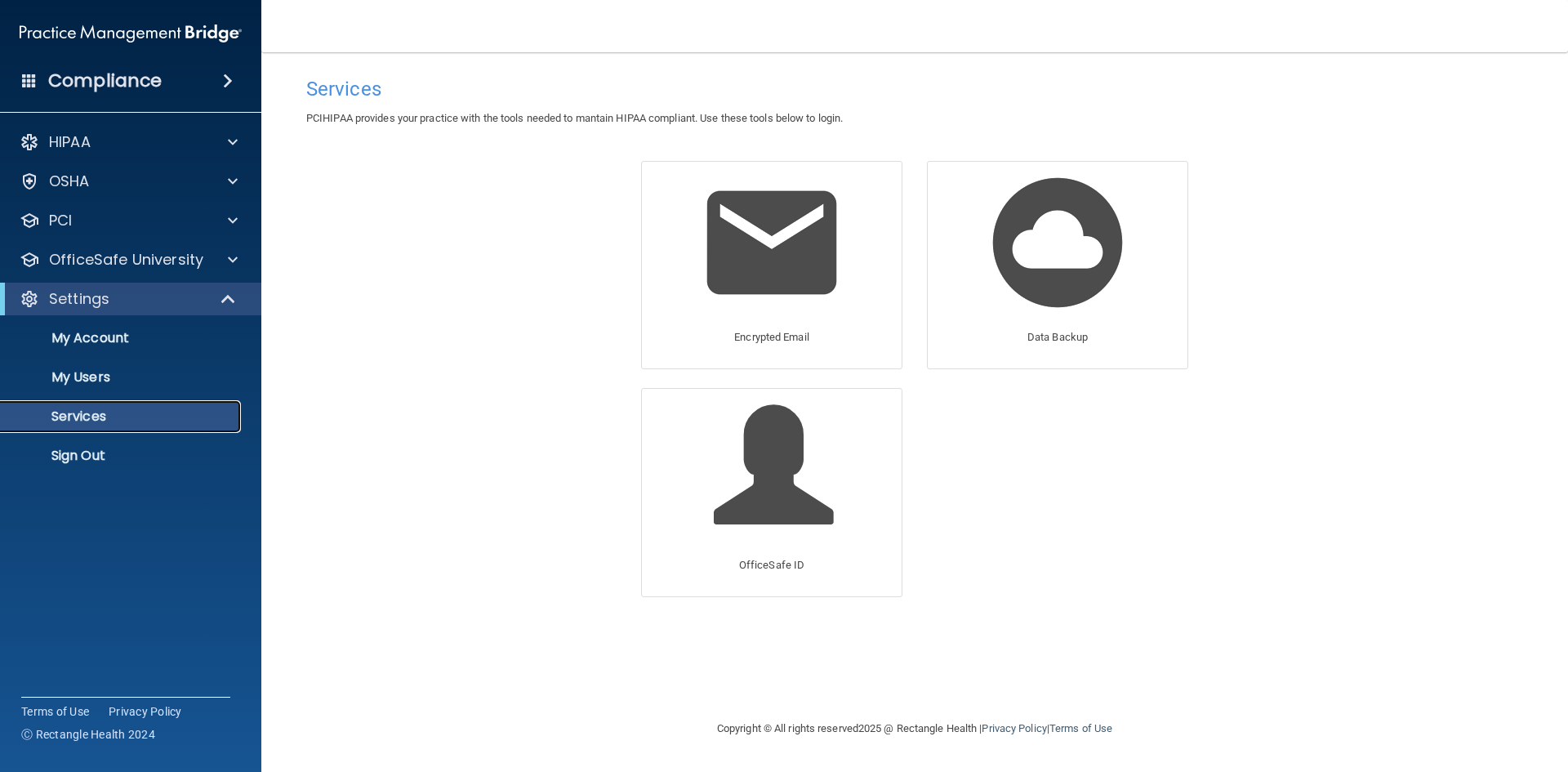
click at [112, 405] on link "Services" at bounding box center [112, 416] width 257 height 32
click at [106, 421] on p "Services" at bounding box center [122, 417] width 223 height 16
click at [135, 423] on p "Services" at bounding box center [122, 417] width 223 height 16
click at [115, 411] on p "Services" at bounding box center [122, 417] width 223 height 16
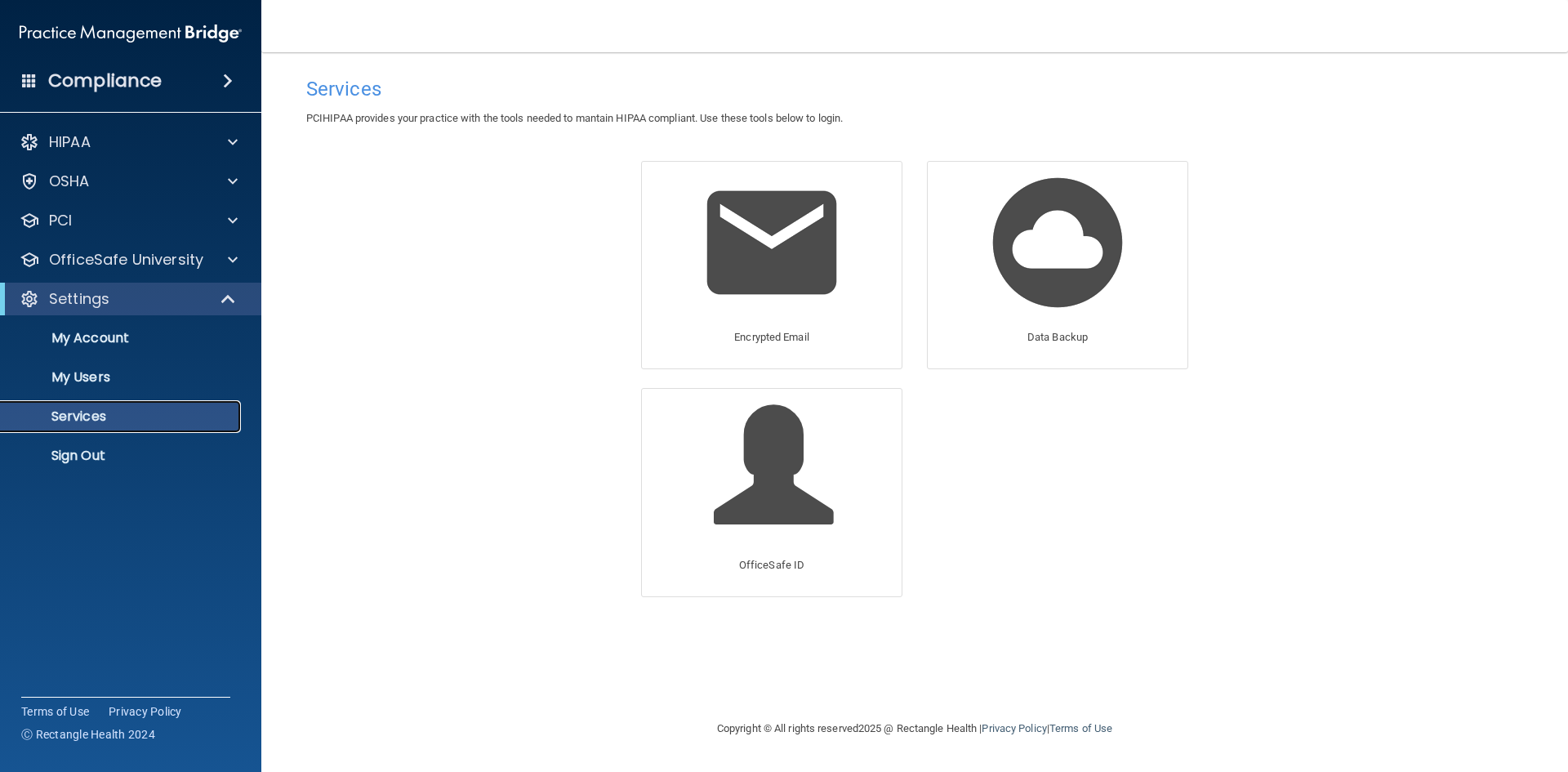
click at [114, 412] on p "Services" at bounding box center [122, 417] width 223 height 16
click at [766, 345] on p "Encrypted Email" at bounding box center [772, 338] width 75 height 20
drag, startPoint x: 563, startPoint y: 561, endPoint x: 609, endPoint y: 589, distance: 53.9
click at [571, 561] on div "Services PCIHIPAA provides your practice with the tools needed to mantain HIPAA…" at bounding box center [915, 385] width 1242 height 634
drag, startPoint x: 1305, startPoint y: 343, endPoint x: 897, endPoint y: 211, distance: 428.8
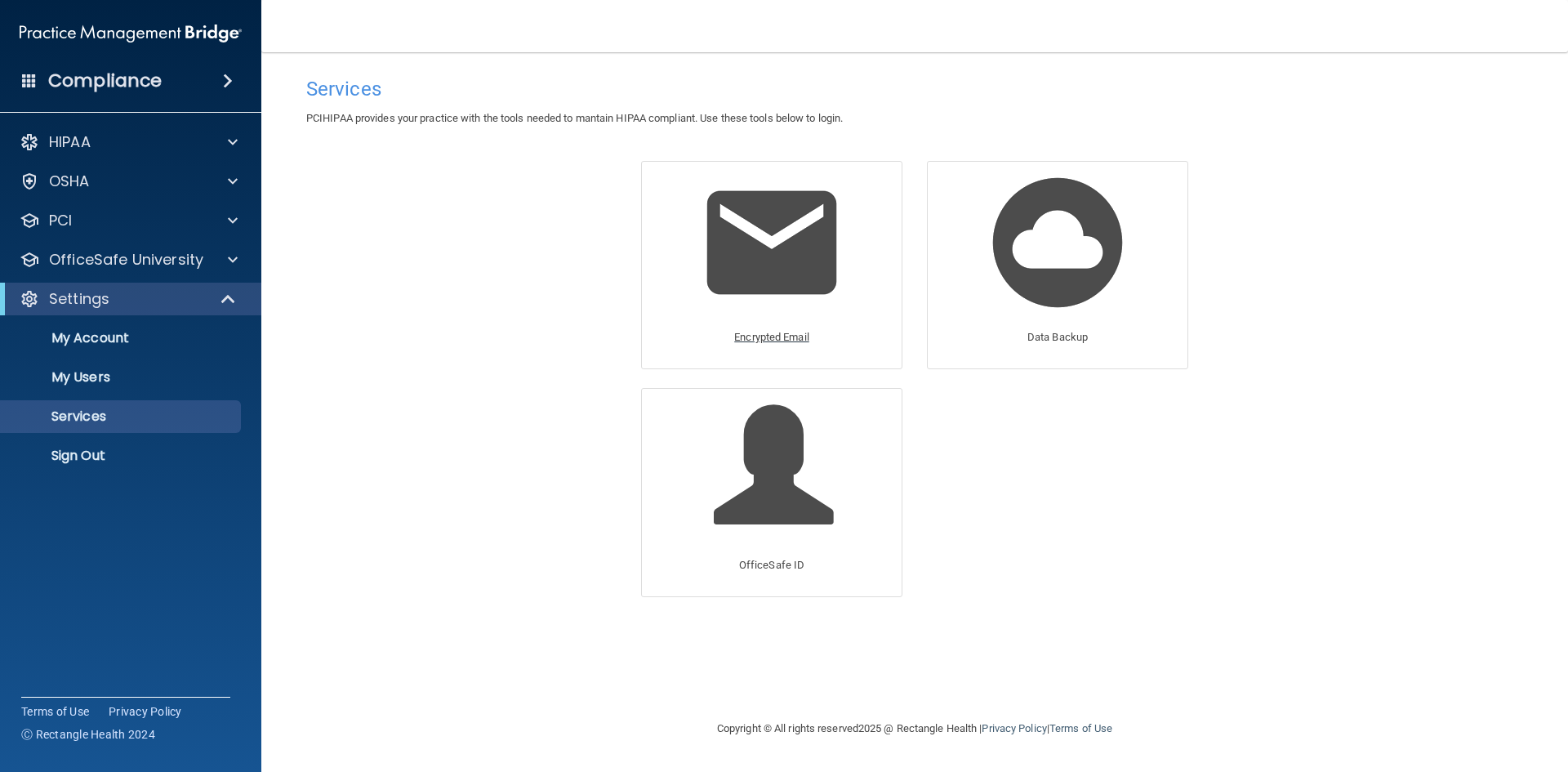
click at [1305, 343] on div "Services PCIHIPAA provides your practice with the tools needed to mantain HIPAA…" at bounding box center [915, 385] width 1242 height 634
click at [757, 308] on img at bounding box center [772, 243] width 155 height 155
